Goal: Task Accomplishment & Management: Use online tool/utility

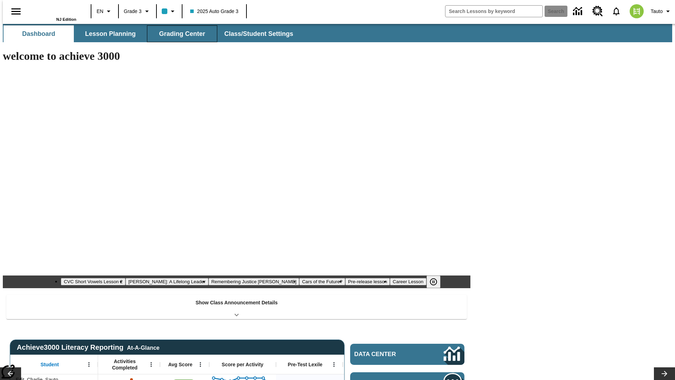
click at [179, 34] on span "Grading Center" at bounding box center [182, 34] width 46 height 8
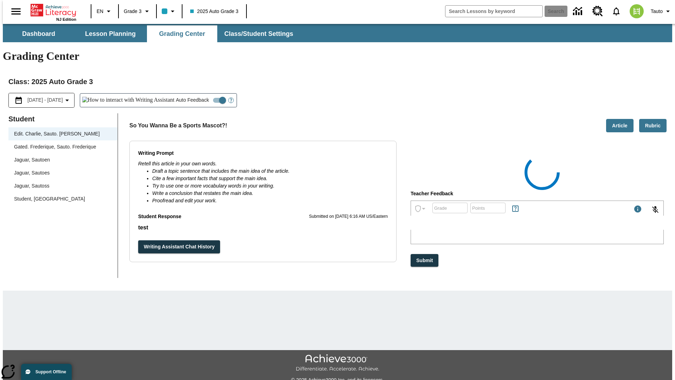
click at [60, 156] on div "Jaguar, Sautoen" at bounding box center [63, 159] width 98 height 7
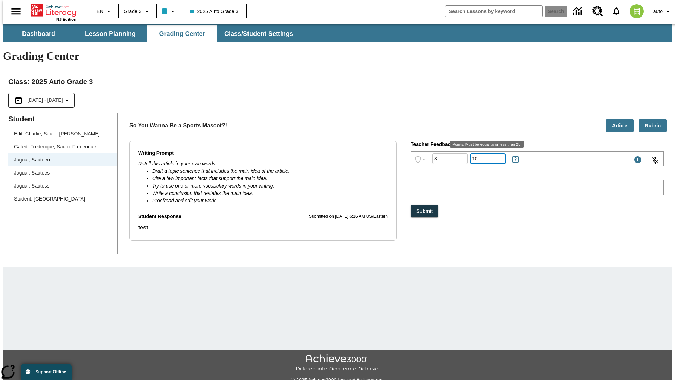
type input "10"
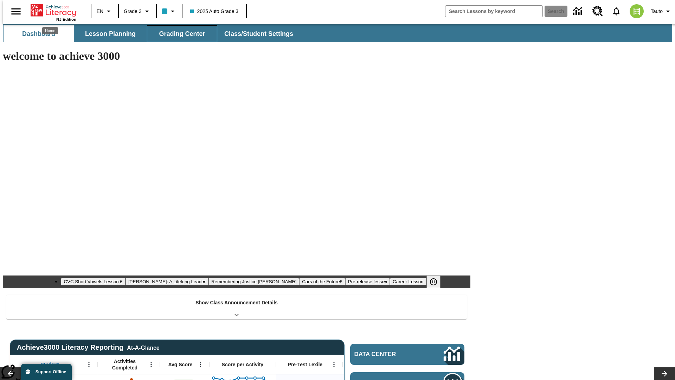
click at [179, 34] on span "Grading Center" at bounding box center [182, 34] width 46 height 8
